Goal: Task Accomplishment & Management: Complete application form

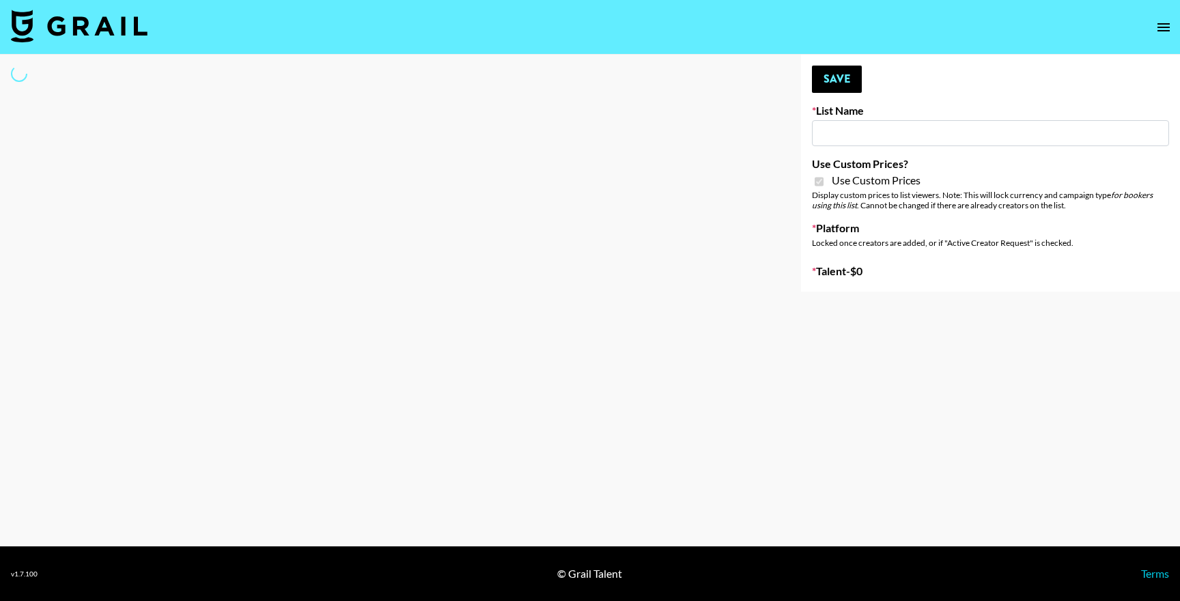
type input "D&B"
checkbox input "true"
select select "Brand"
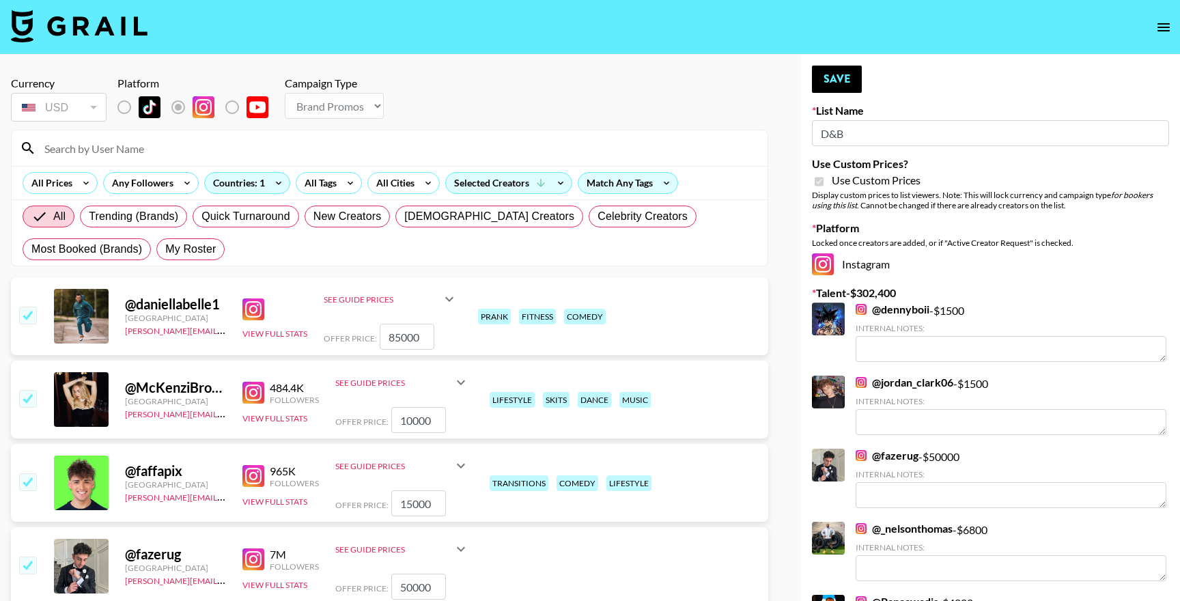
click at [322, 154] on input at bounding box center [397, 148] width 723 height 22
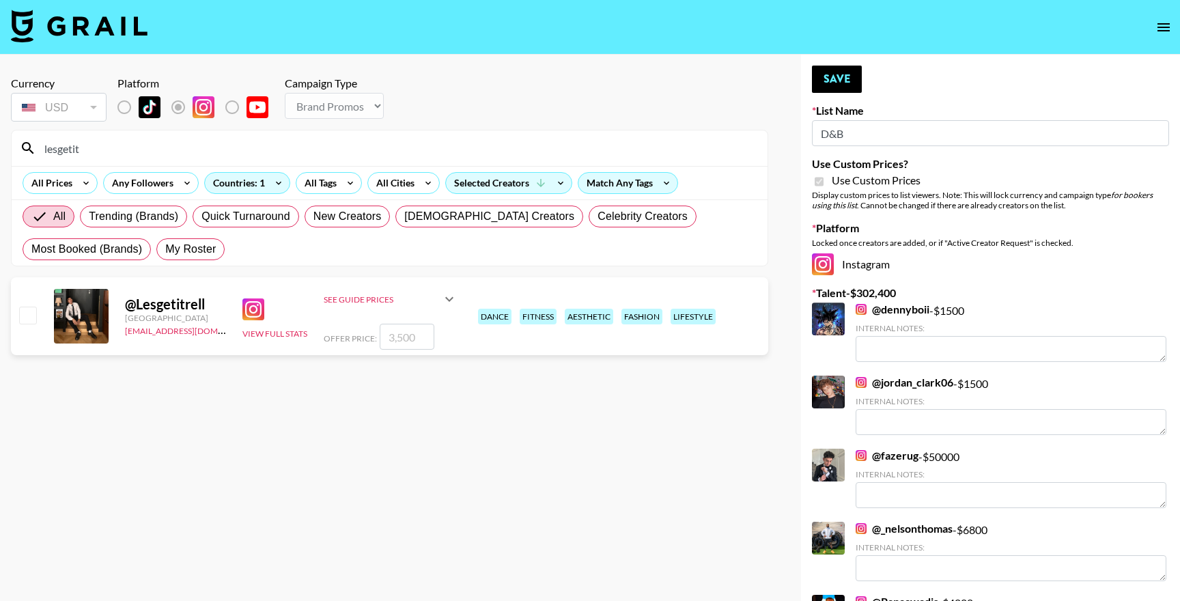
type input "lesgetit"
click at [31, 312] on input "checkbox" at bounding box center [27, 315] width 16 height 16
checkbox input "true"
type input "3500"
